Goal: Transaction & Acquisition: Purchase product/service

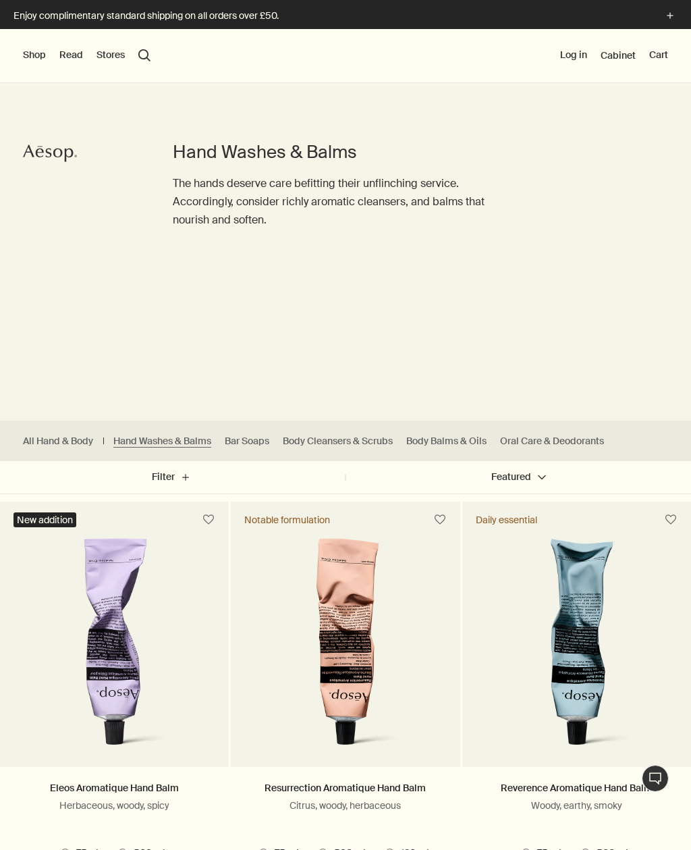
click at [575, 51] on button "Log in" at bounding box center [573, 56] width 27 height 14
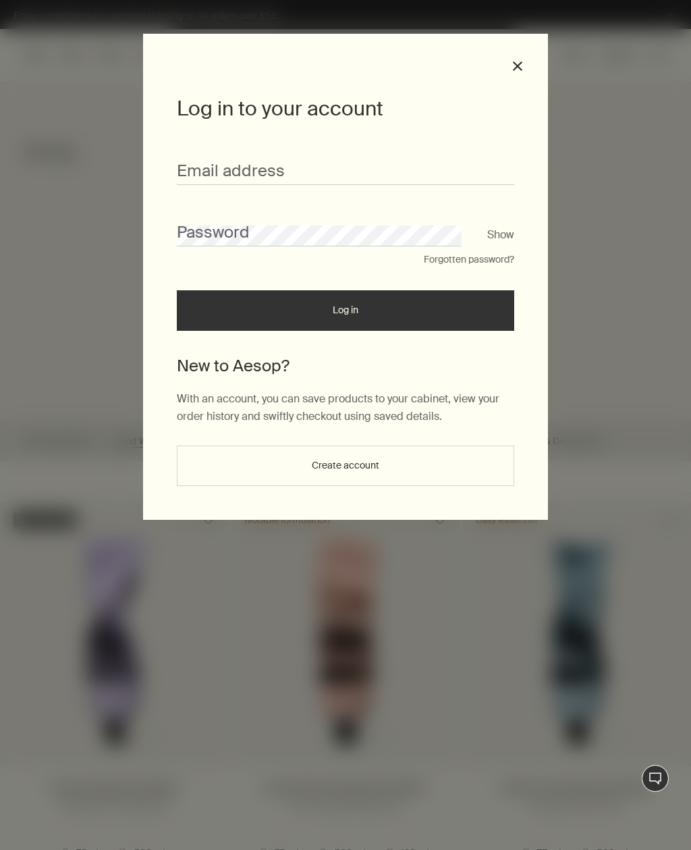
click at [402, 149] on div "Email address" at bounding box center [346, 164] width 338 height 42
click at [318, 161] on input "Email address" at bounding box center [346, 172] width 338 height 25
type input "**********"
click at [346, 314] on button "Log in" at bounding box center [346, 310] width 338 height 41
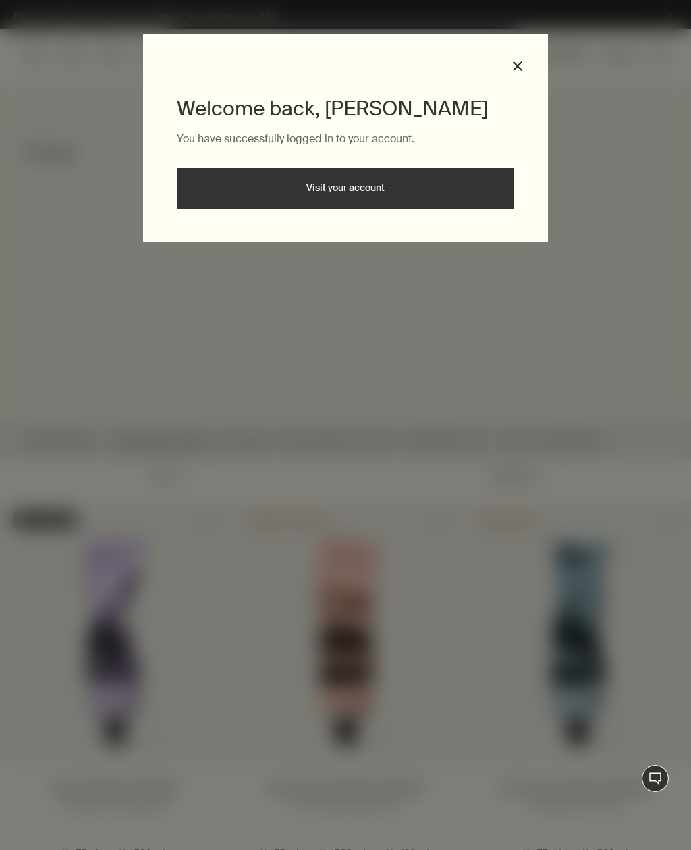
click at [395, 177] on link "Visit your account" at bounding box center [346, 188] width 338 height 41
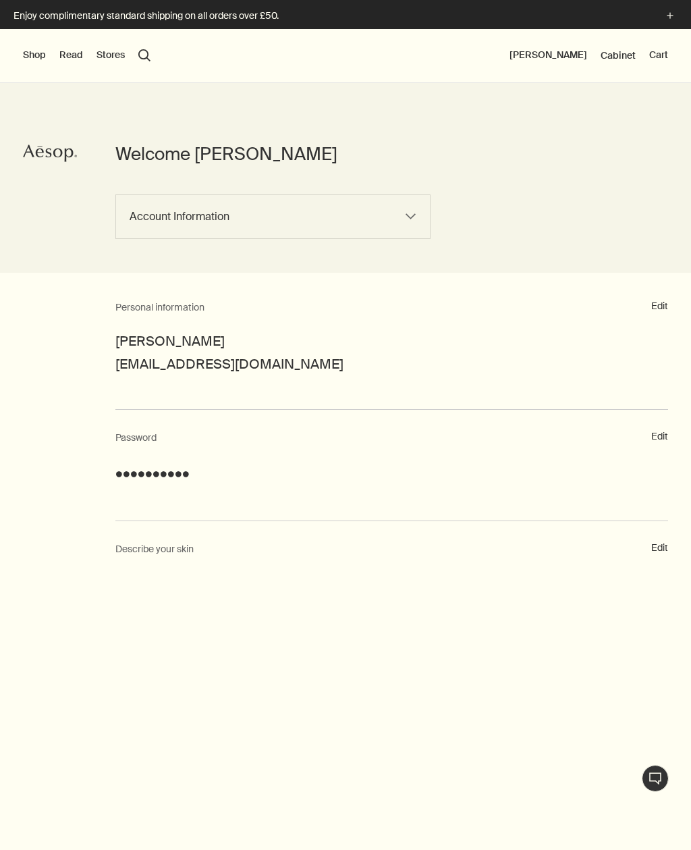
click at [45, 52] on button "Shop" at bounding box center [34, 56] width 23 height 14
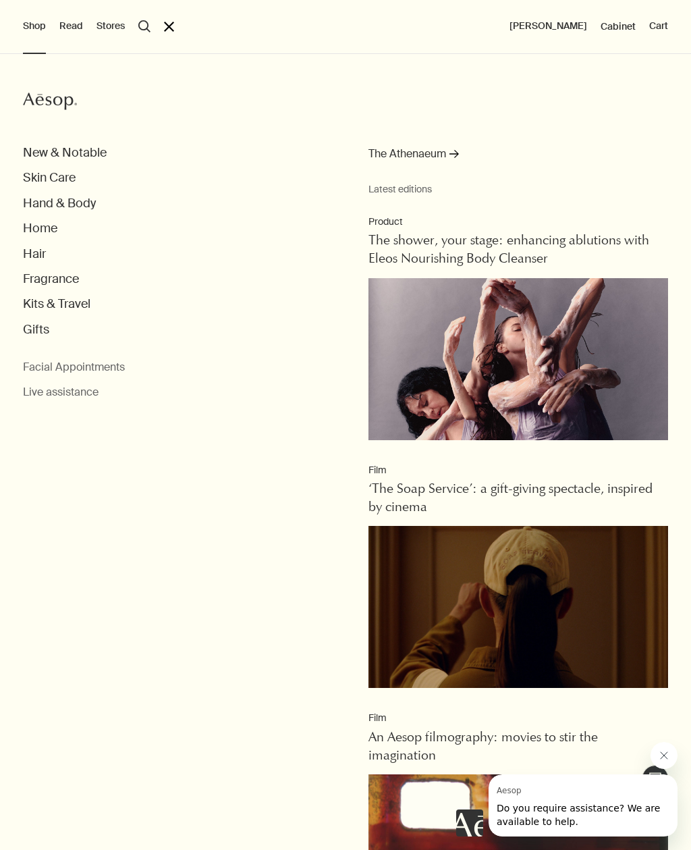
click at [84, 197] on button "Hand & Body" at bounding box center [59, 204] width 73 height 16
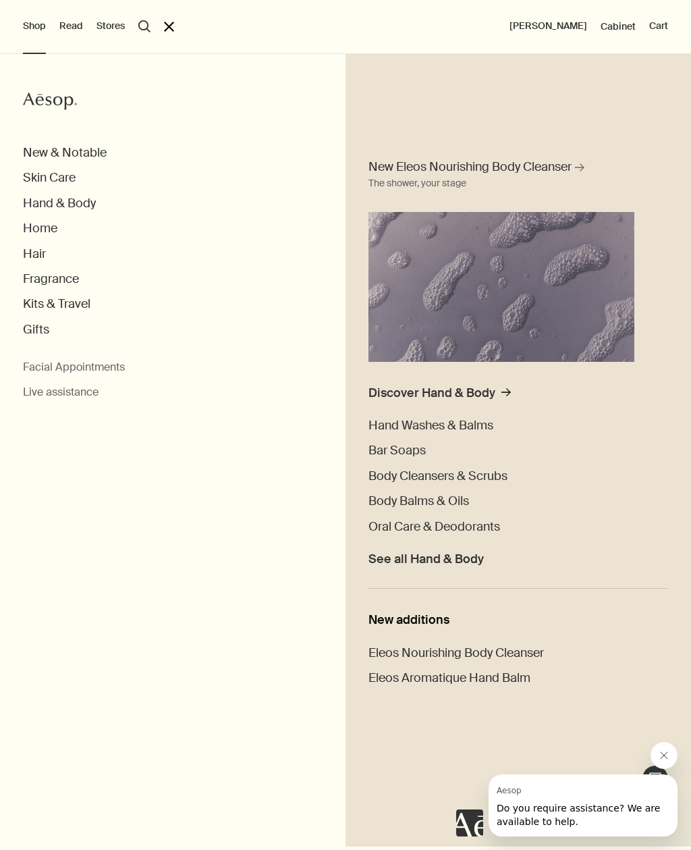
click at [485, 427] on span "Hand Washes & Balms" at bounding box center [431, 425] width 125 height 16
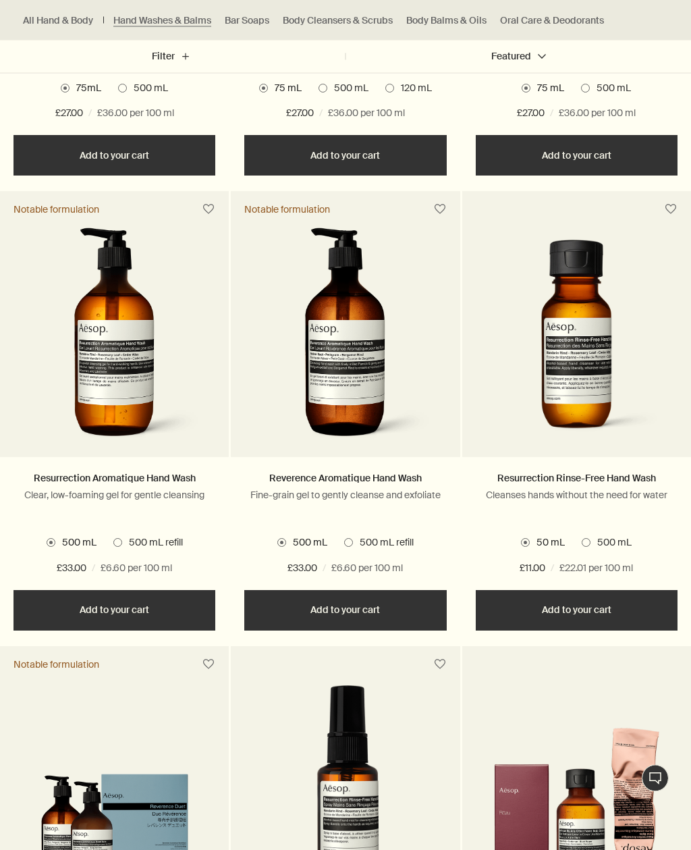
scroll to position [765, 0]
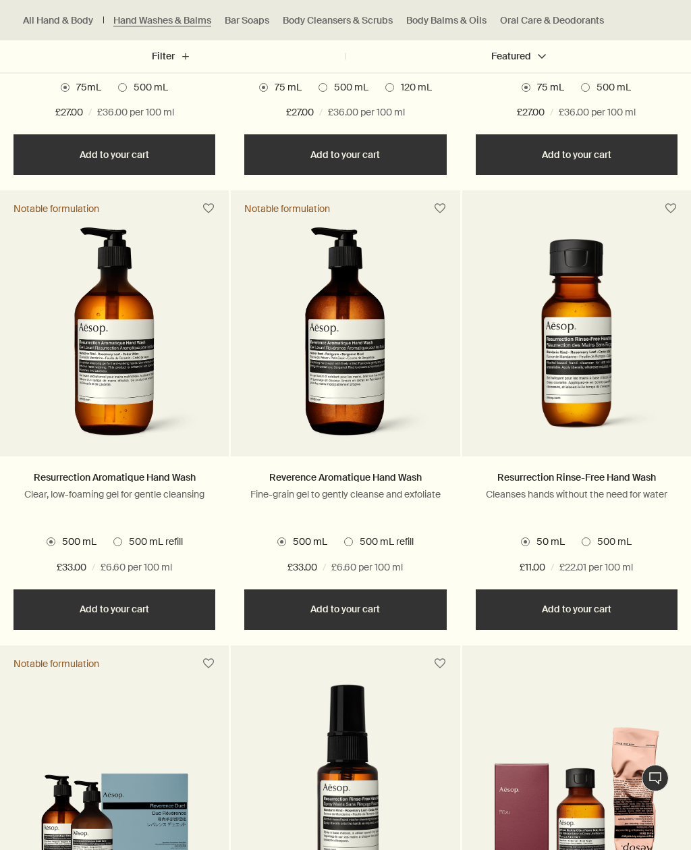
click at [134, 601] on button "Add Add to your cart" at bounding box center [115, 610] width 202 height 41
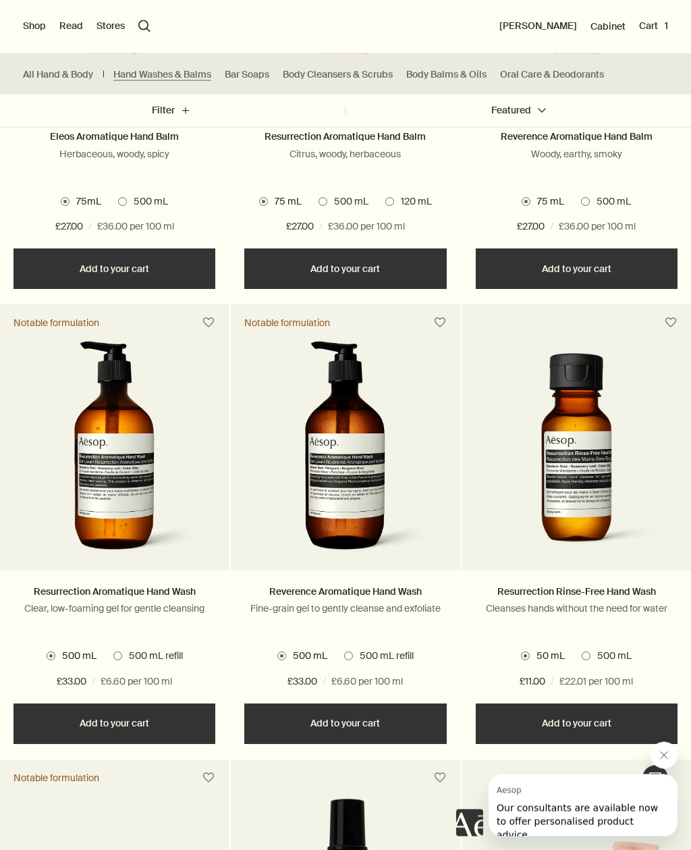
scroll to position [645, 0]
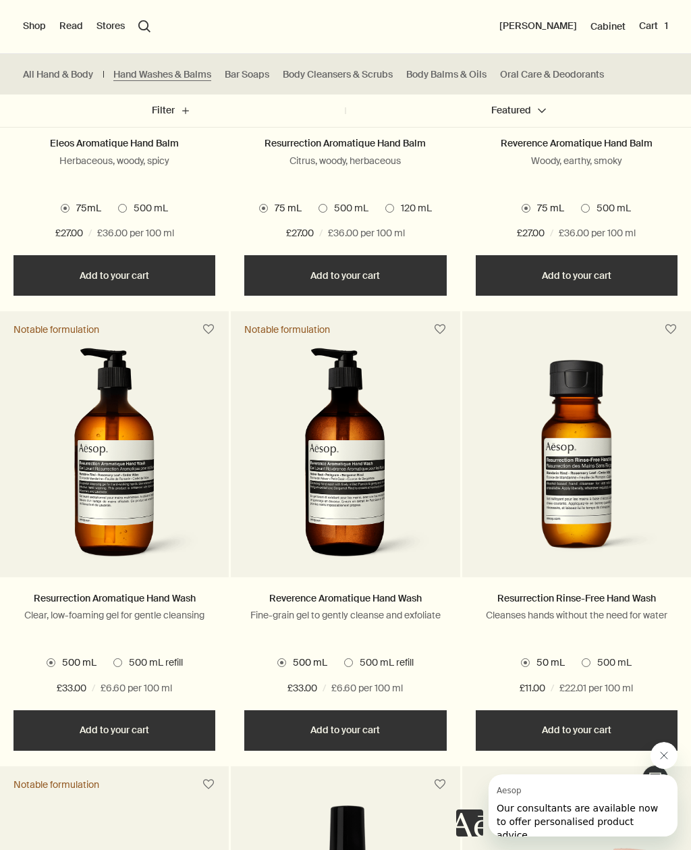
click at [587, 477] on img at bounding box center [576, 465] width 215 height 211
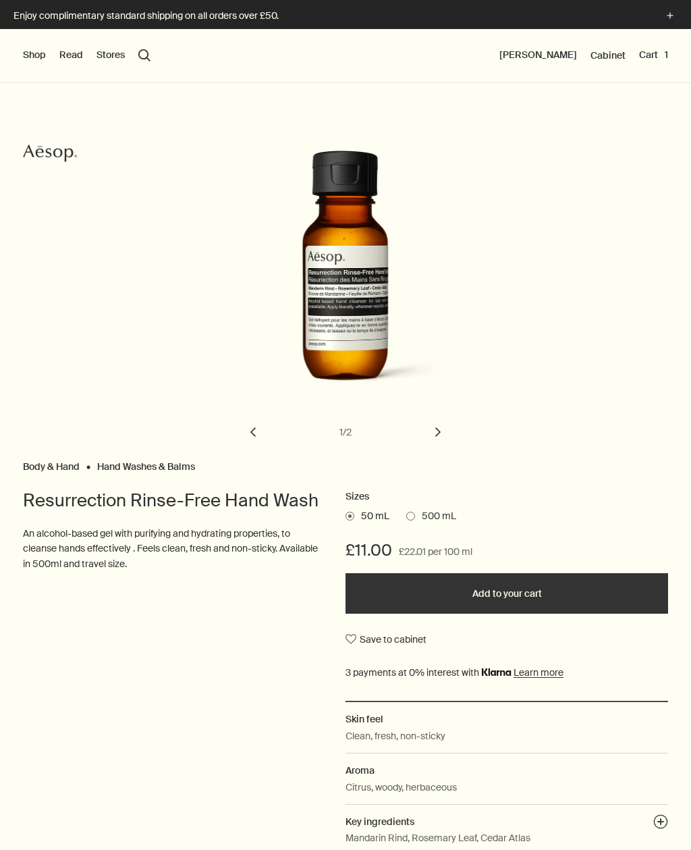
click at [505, 585] on button "Add to your cart" at bounding box center [507, 593] width 323 height 41
click at [657, 44] on div "Shop New & Notable Skin Care Hand & Body Home Hair Fragrance Kits & Travel Gift…" at bounding box center [345, 56] width 691 height 54
click at [660, 54] on button "Cart 2" at bounding box center [652, 56] width 31 height 14
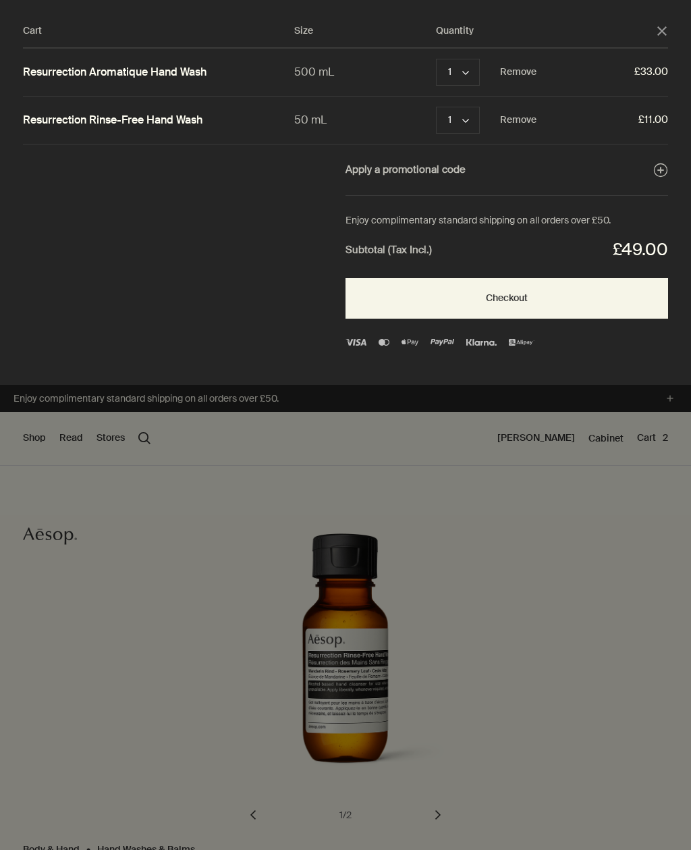
click at [662, 28] on icon "close" at bounding box center [662, 30] width 9 height 9
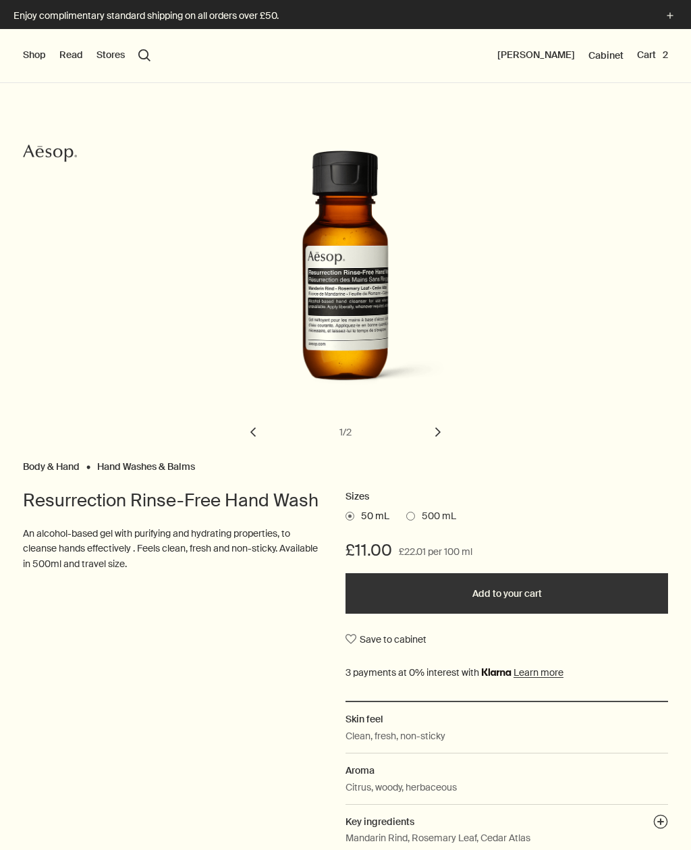
click at [45, 53] on button "Shop" at bounding box center [34, 56] width 23 height 14
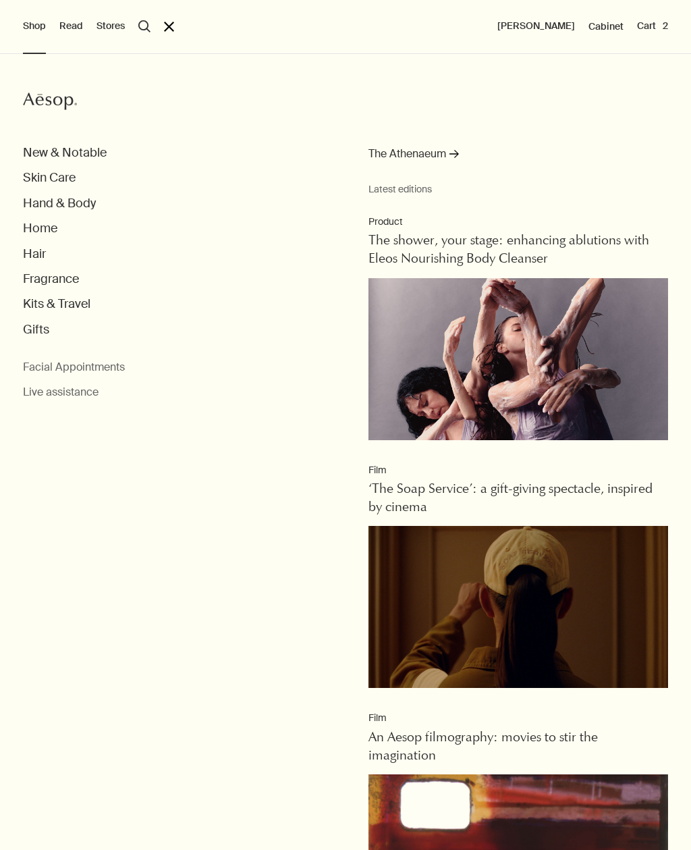
click at [79, 305] on button "Kits & Travel" at bounding box center [57, 304] width 68 height 16
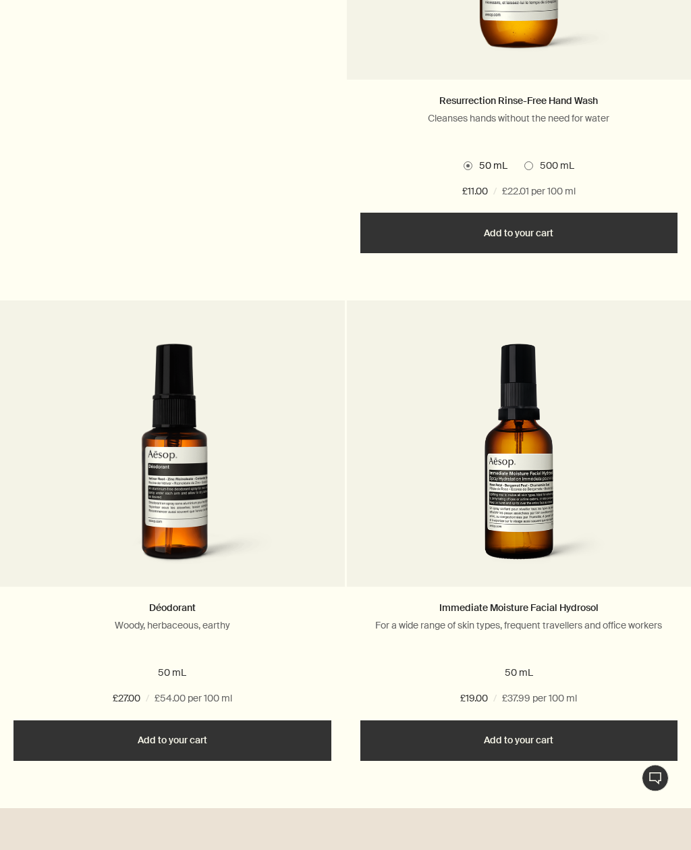
scroll to position [3347, 0]
click at [646, 539] on picture at bounding box center [519, 462] width 331 height 236
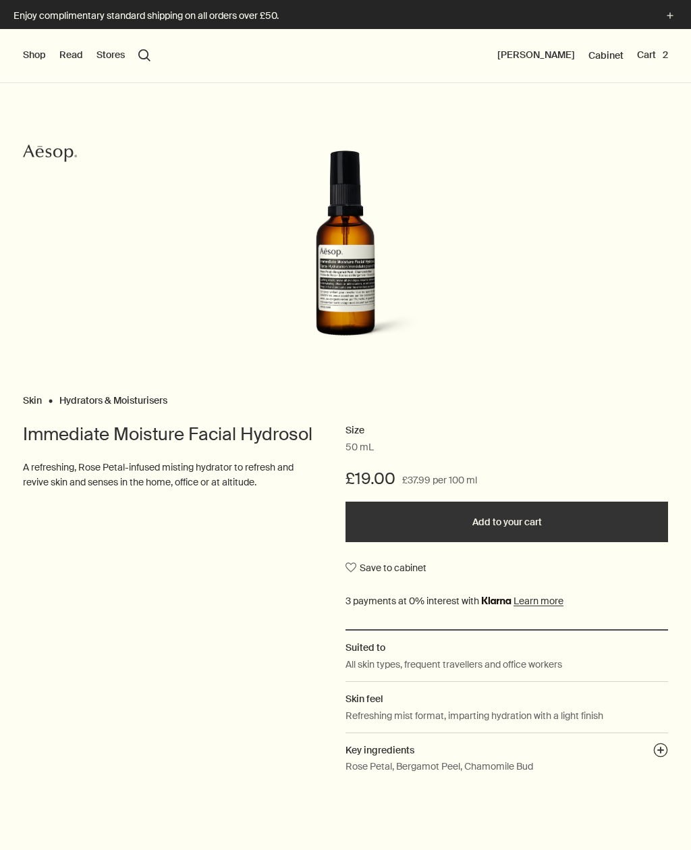
click at [36, 53] on button "Shop" at bounding box center [34, 56] width 23 height 14
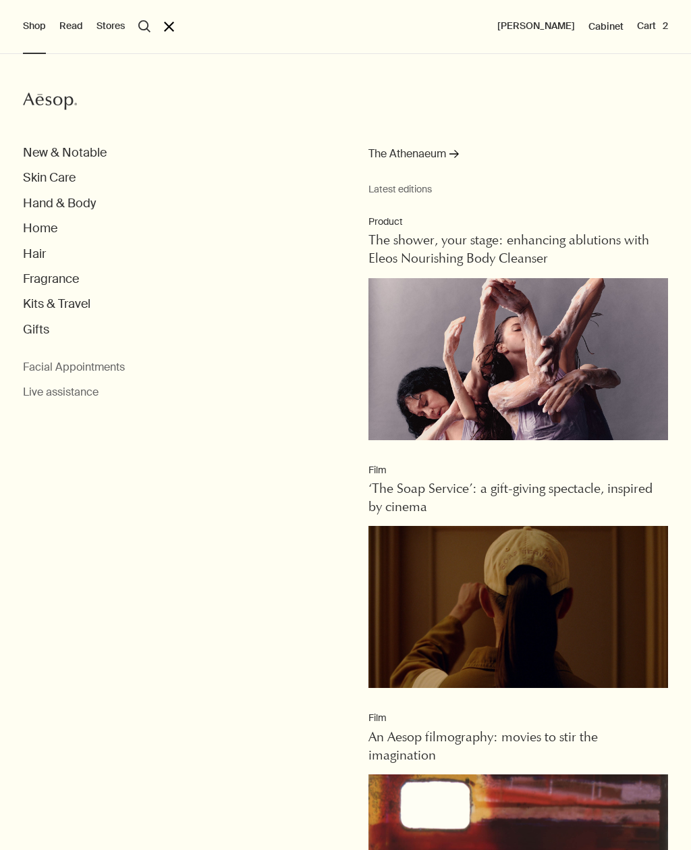
click at [52, 229] on button "Home" at bounding box center [40, 229] width 34 height 16
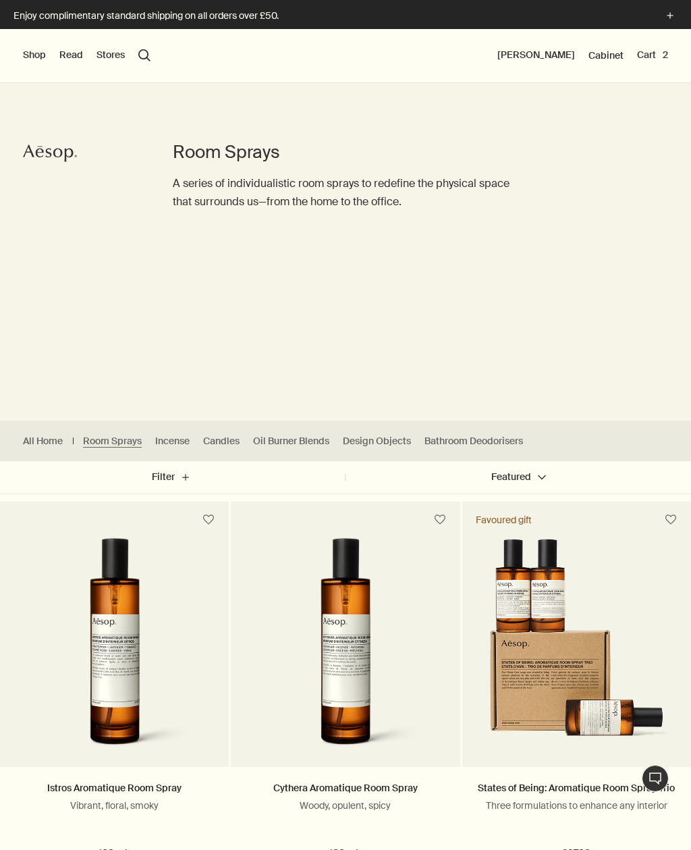
click at [30, 59] on button "Shop" at bounding box center [34, 56] width 23 height 14
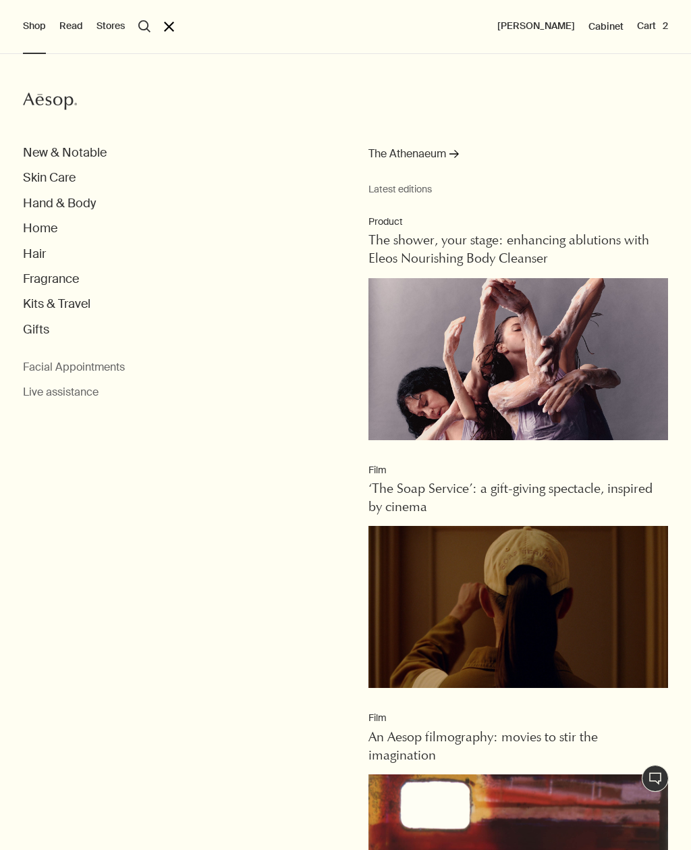
click at [83, 205] on button "Hand & Body" at bounding box center [59, 204] width 73 height 16
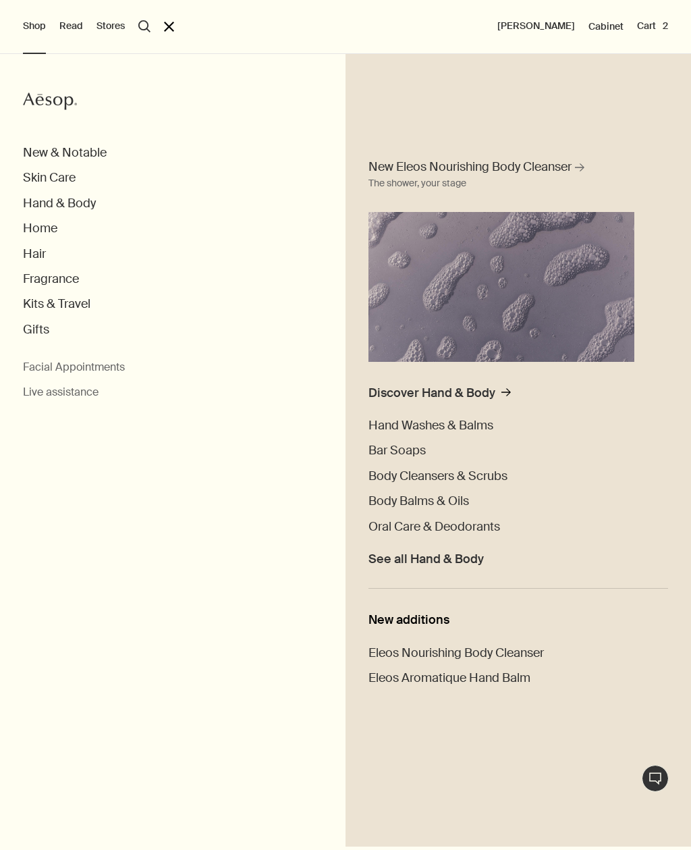
click at [479, 419] on span "Hand Washes & Balms" at bounding box center [431, 425] width 125 height 16
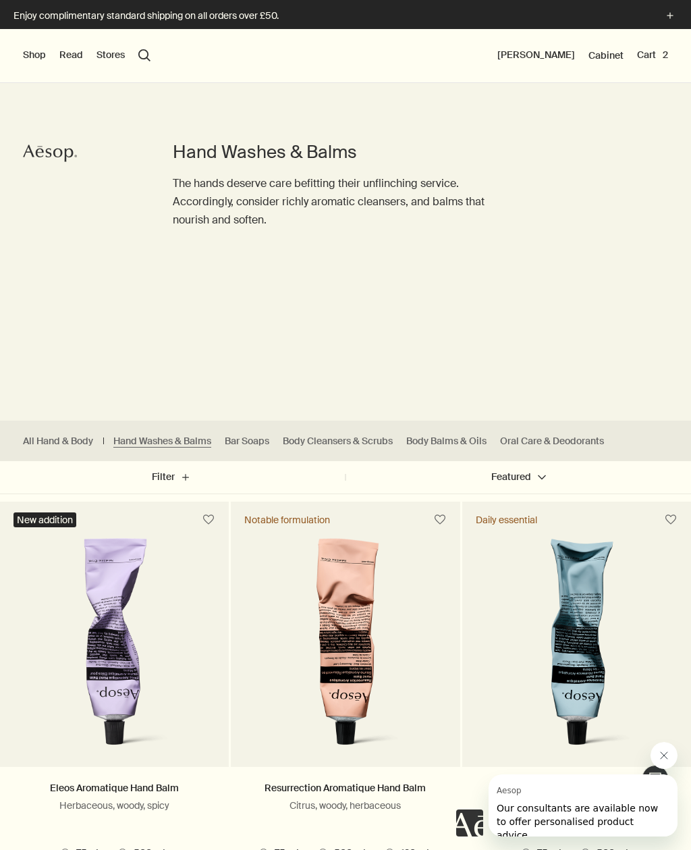
click at [653, 53] on button "Cart 2" at bounding box center [652, 56] width 31 height 14
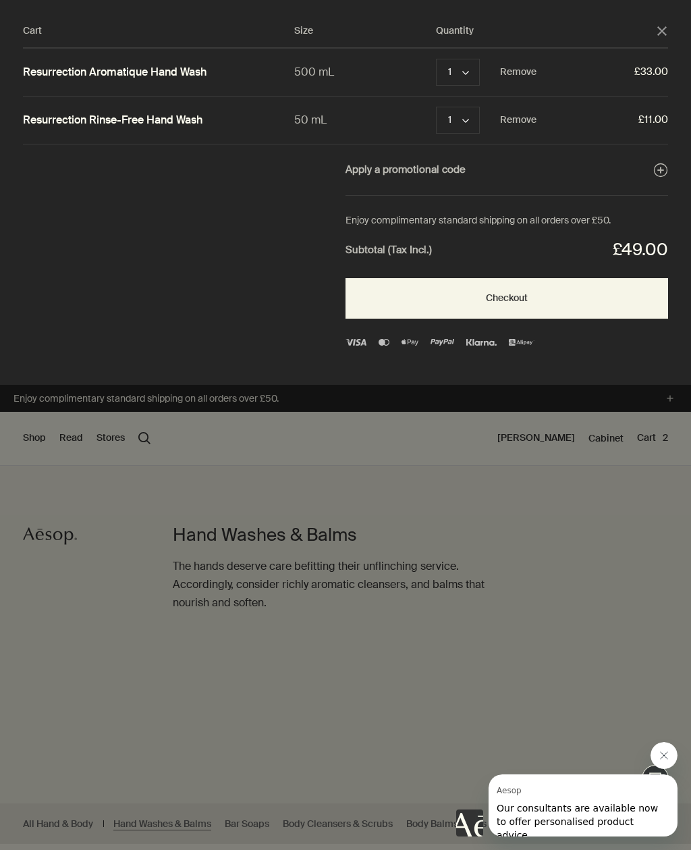
click at [534, 300] on button "Checkout" at bounding box center [507, 298] width 323 height 41
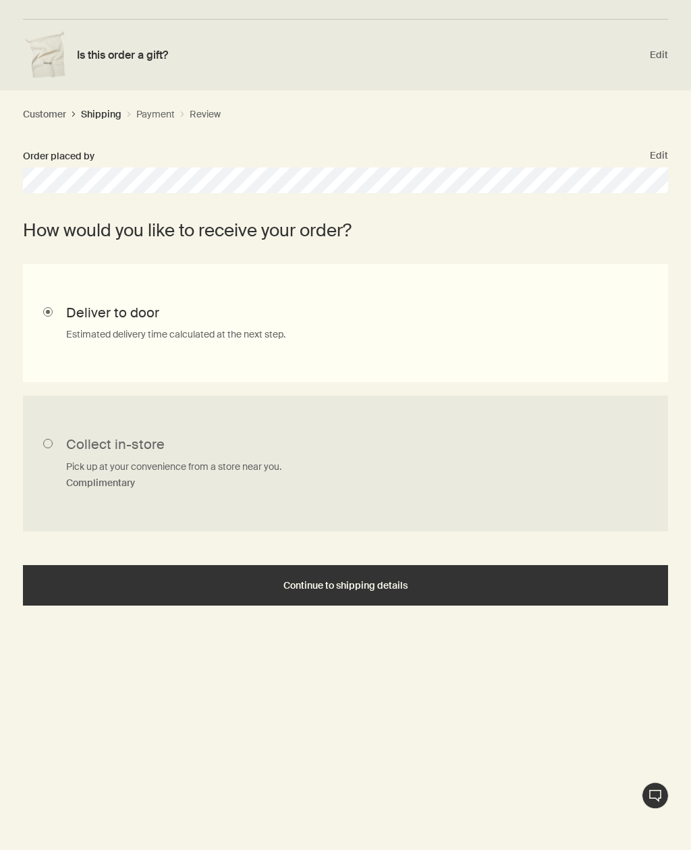
click at [387, 588] on button "Continue to shipping details" at bounding box center [345, 586] width 645 height 41
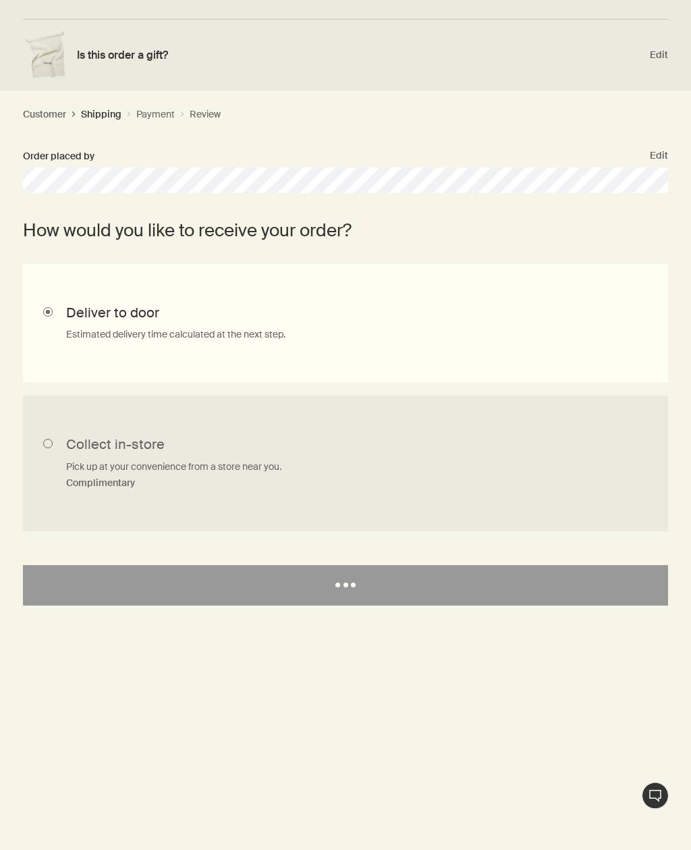
scroll to position [292, 0]
select select "GB"
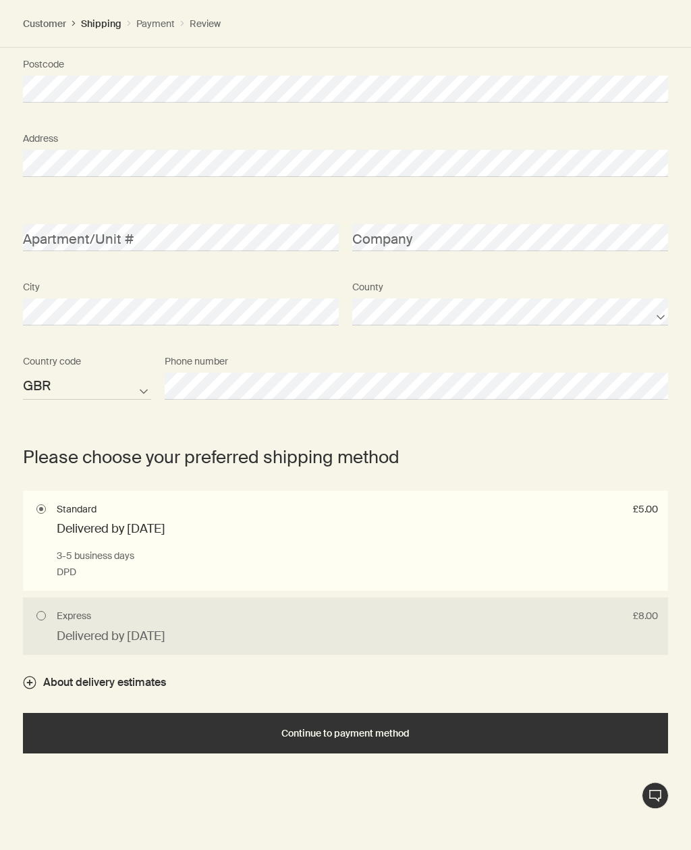
scroll to position [703, 0]
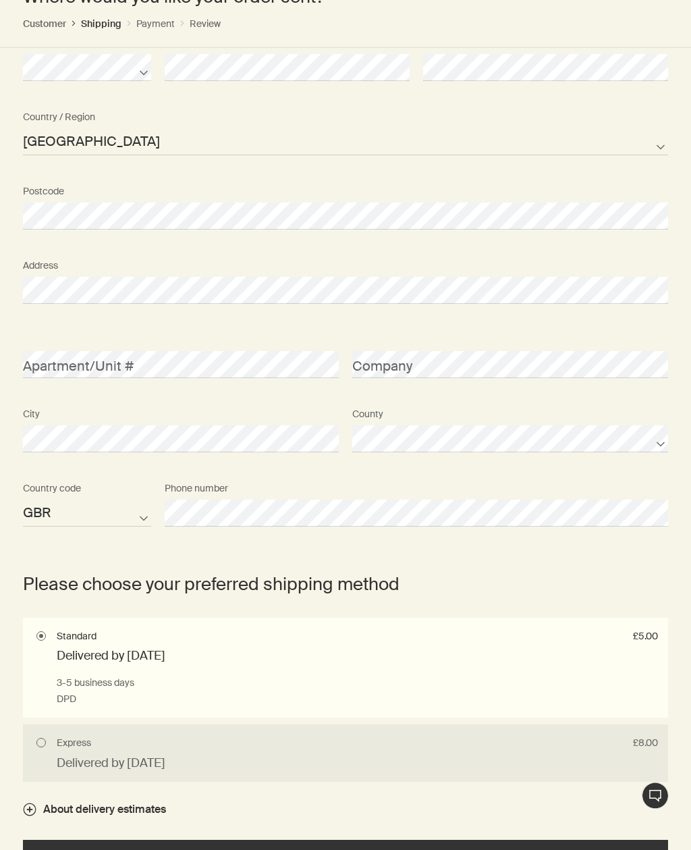
click at [356, 849] on button "Continue to payment method" at bounding box center [345, 860] width 645 height 41
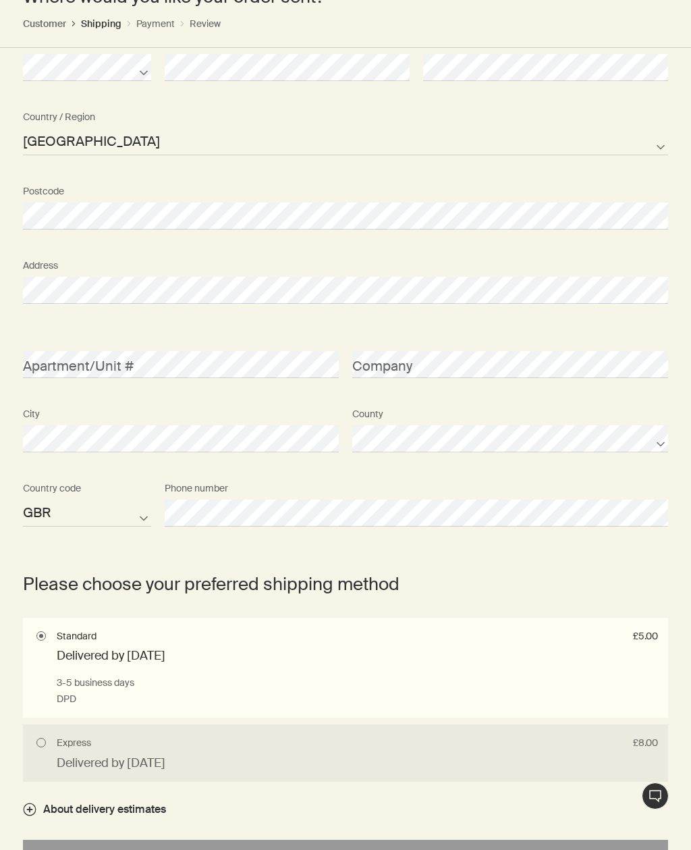
select select "GB"
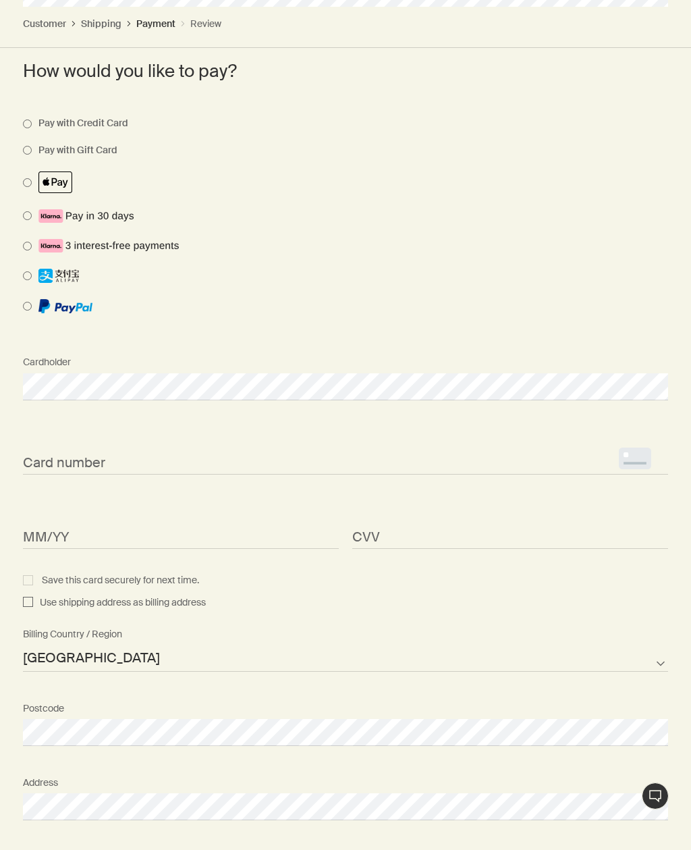
scroll to position [604, 0]
select select "GB"
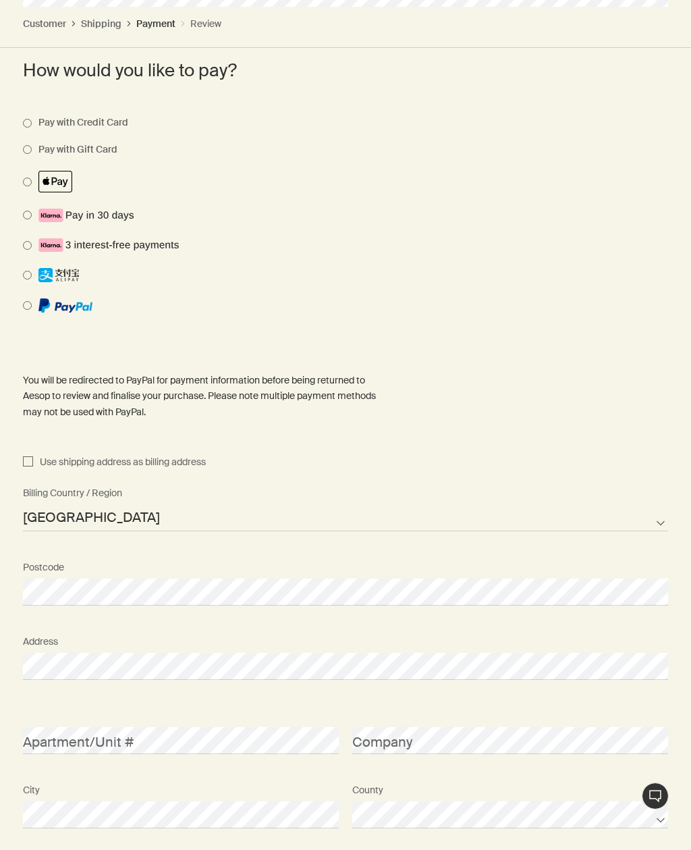
click at [32, 454] on input "Use shipping address as billing address" at bounding box center [28, 462] width 10 height 16
checkbox input "true"
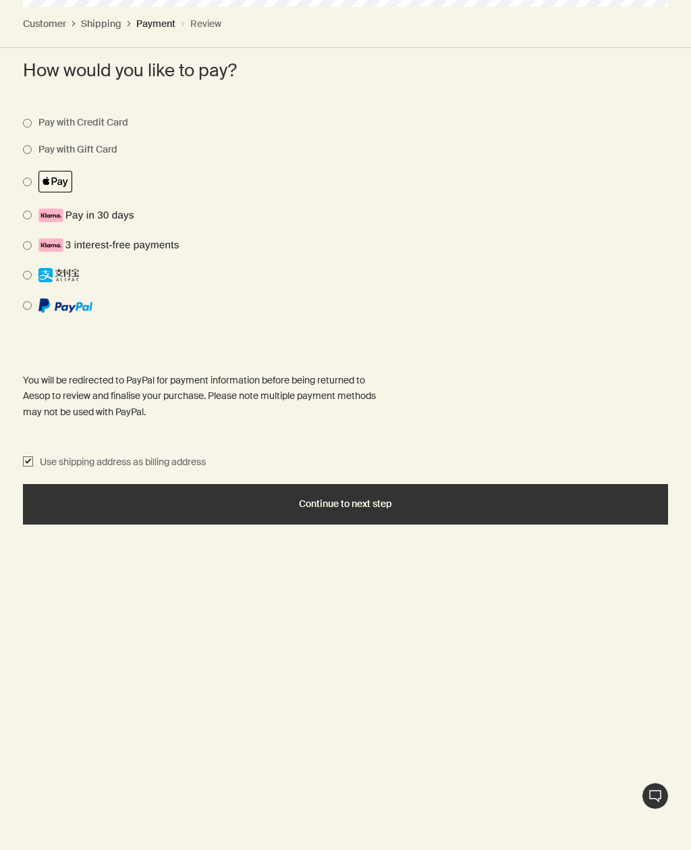
click at [328, 499] on span "Continue to next step" at bounding box center [345, 504] width 93 height 10
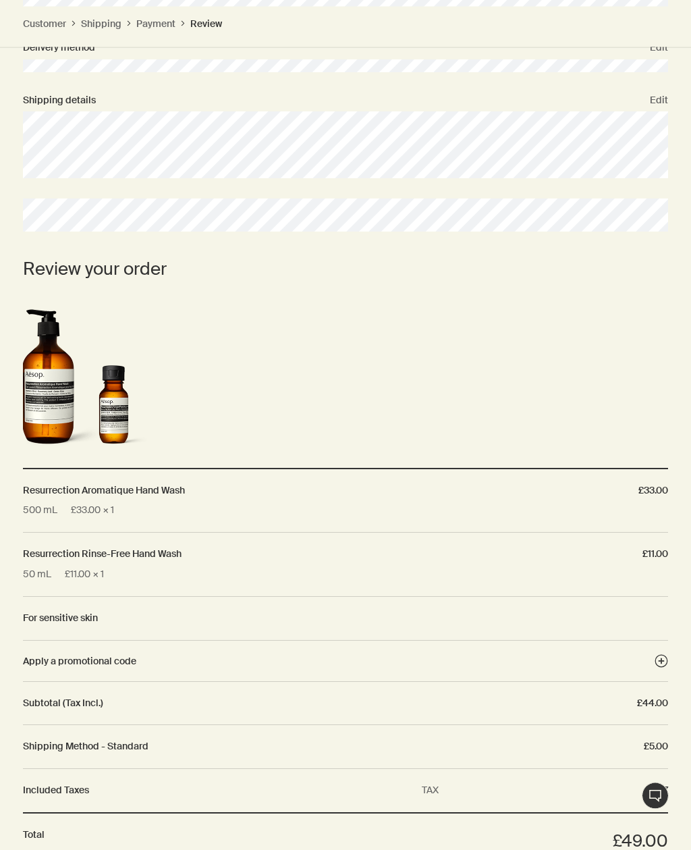
scroll to position [563, 0]
